Goal: Transaction & Acquisition: Obtain resource

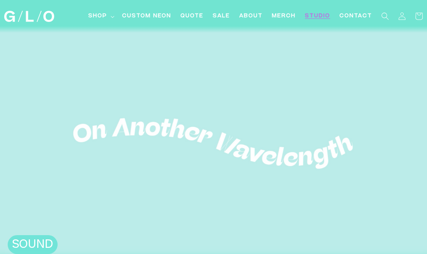
click at [316, 19] on span "Studio" at bounding box center [317, 16] width 25 height 8
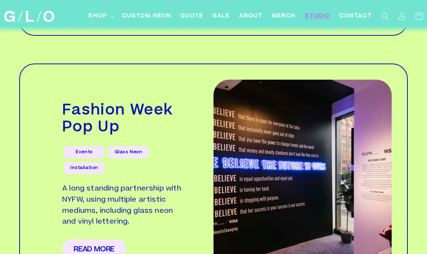
scroll to position [1128, 0]
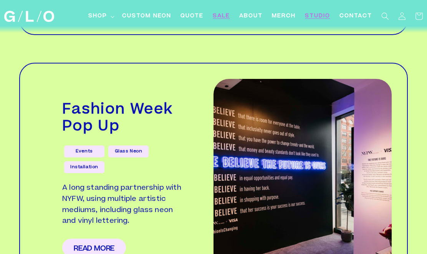
click at [227, 13] on span "SALE" at bounding box center [221, 16] width 17 height 8
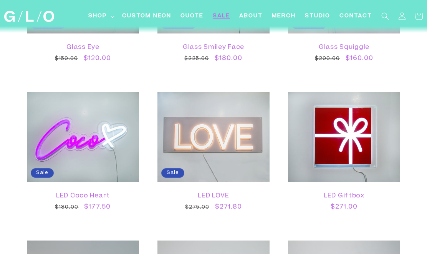
scroll to position [635, 0]
click at [196, 21] on link "Quote" at bounding box center [192, 16] width 32 height 17
